Goal: Information Seeking & Learning: Learn about a topic

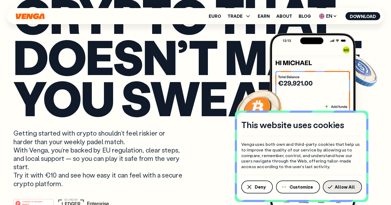
click at [339, 188] on span "Allow All" at bounding box center [345, 187] width 20 height 4
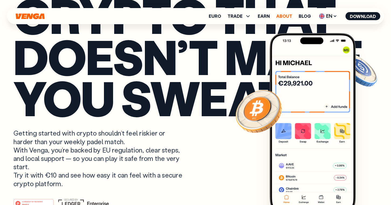
click at [291, 16] on link "About" at bounding box center [284, 16] width 16 height 4
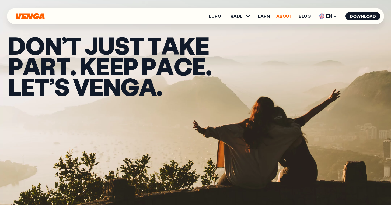
click at [287, 17] on link "About" at bounding box center [284, 16] width 16 height 4
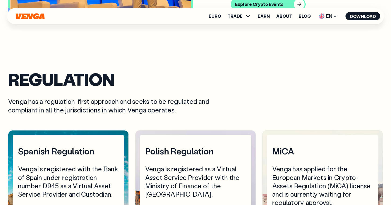
scroll to position [2164, 0]
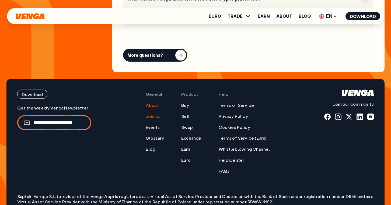
click at [152, 114] on link "Join Us" at bounding box center [153, 117] width 15 height 6
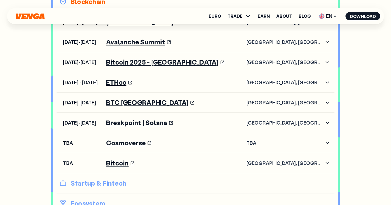
scroll to position [343, 0]
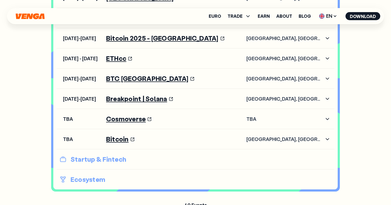
click at [106, 163] on p "Startup & Fintech" at bounding box center [195, 159] width 271 height 9
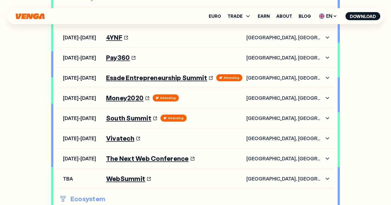
scroll to position [367, 0]
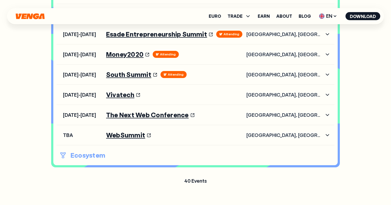
click at [96, 154] on p "Ecosystem" at bounding box center [195, 155] width 271 height 9
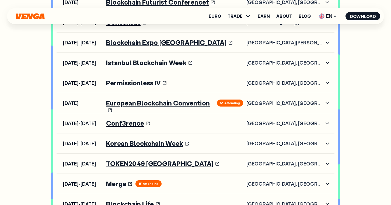
scroll to position [605, 0]
click at [118, 183] on link "Merge" at bounding box center [119, 183] width 26 height 7
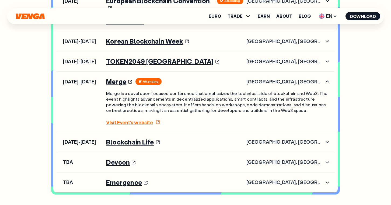
scroll to position [707, 0]
